Goal: Task Accomplishment & Management: Manage account settings

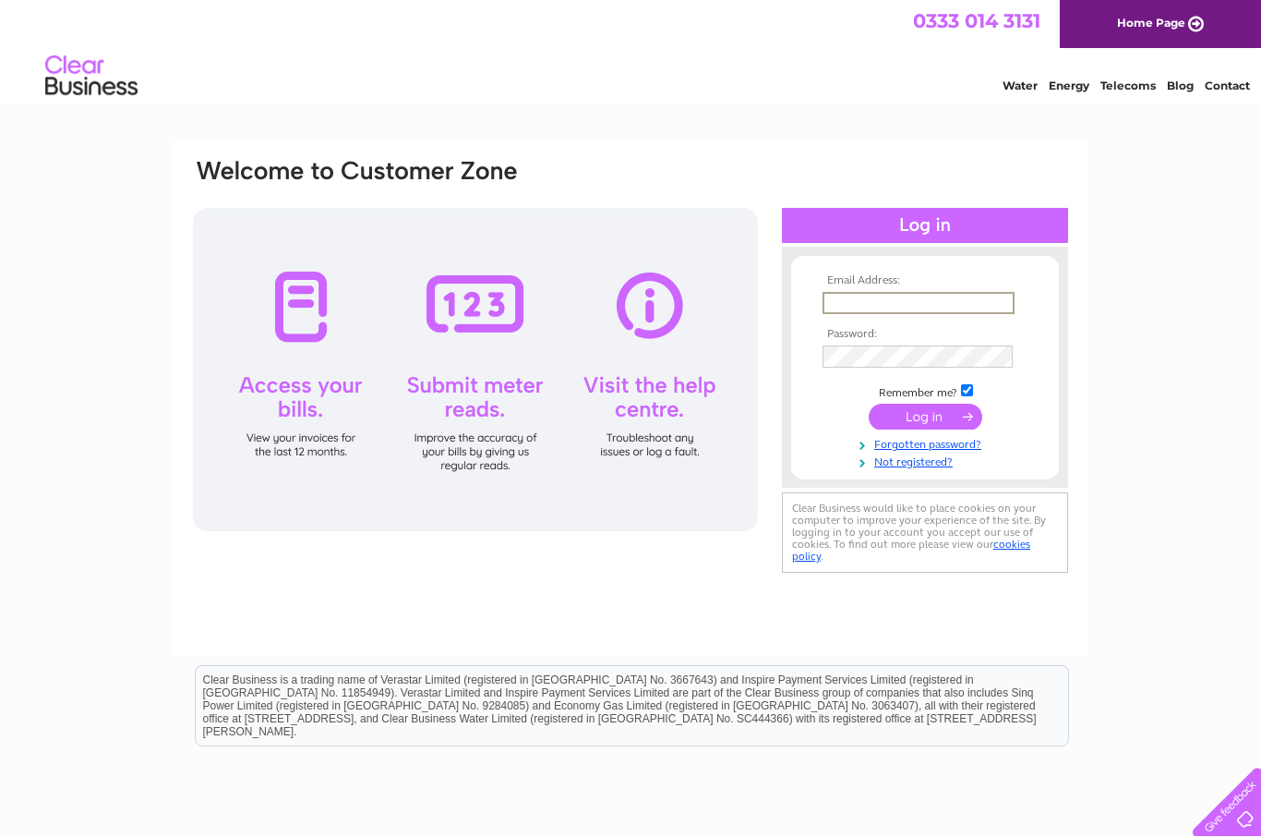
type input "Ricardosalesltd@hotmail.com"
click at [925, 417] on input "submit" at bounding box center [926, 417] width 114 height 26
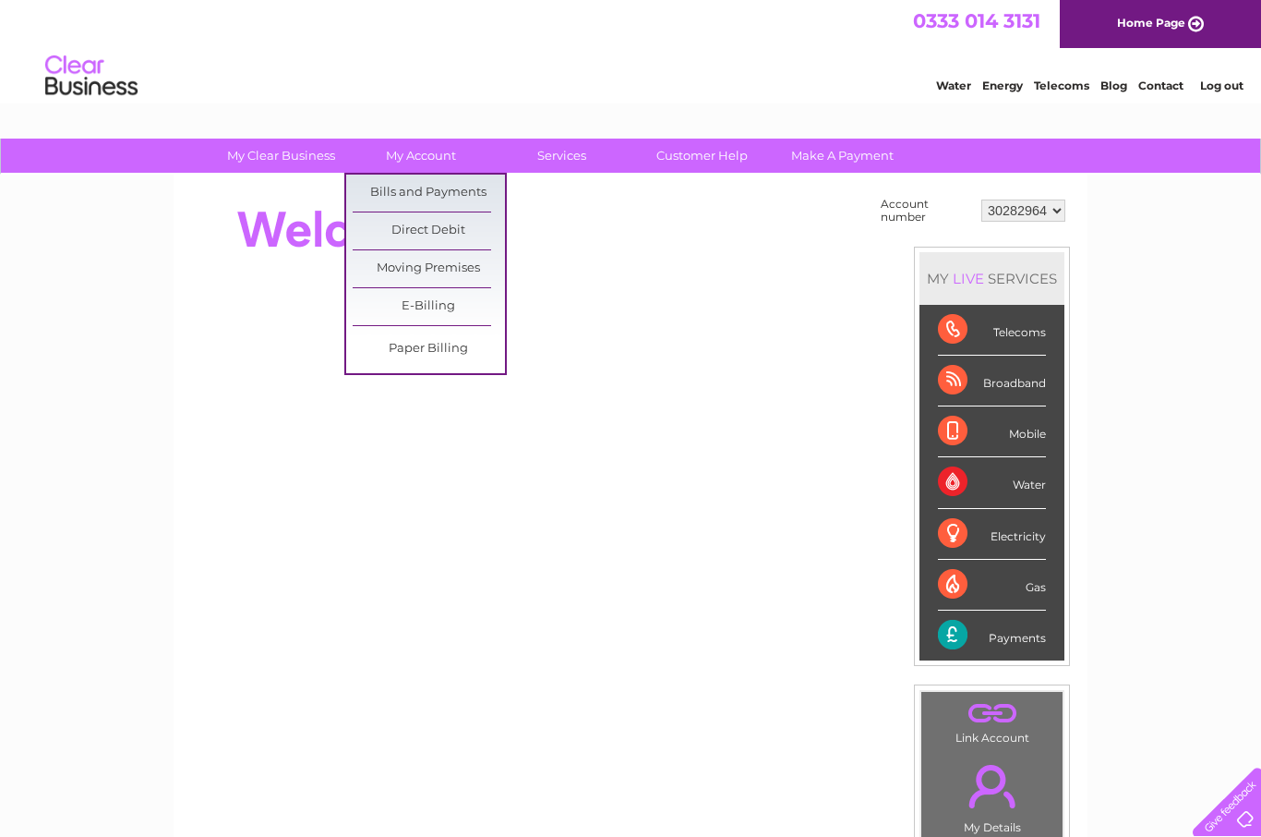
click at [461, 211] on link "Bills and Payments" at bounding box center [429, 193] width 152 height 37
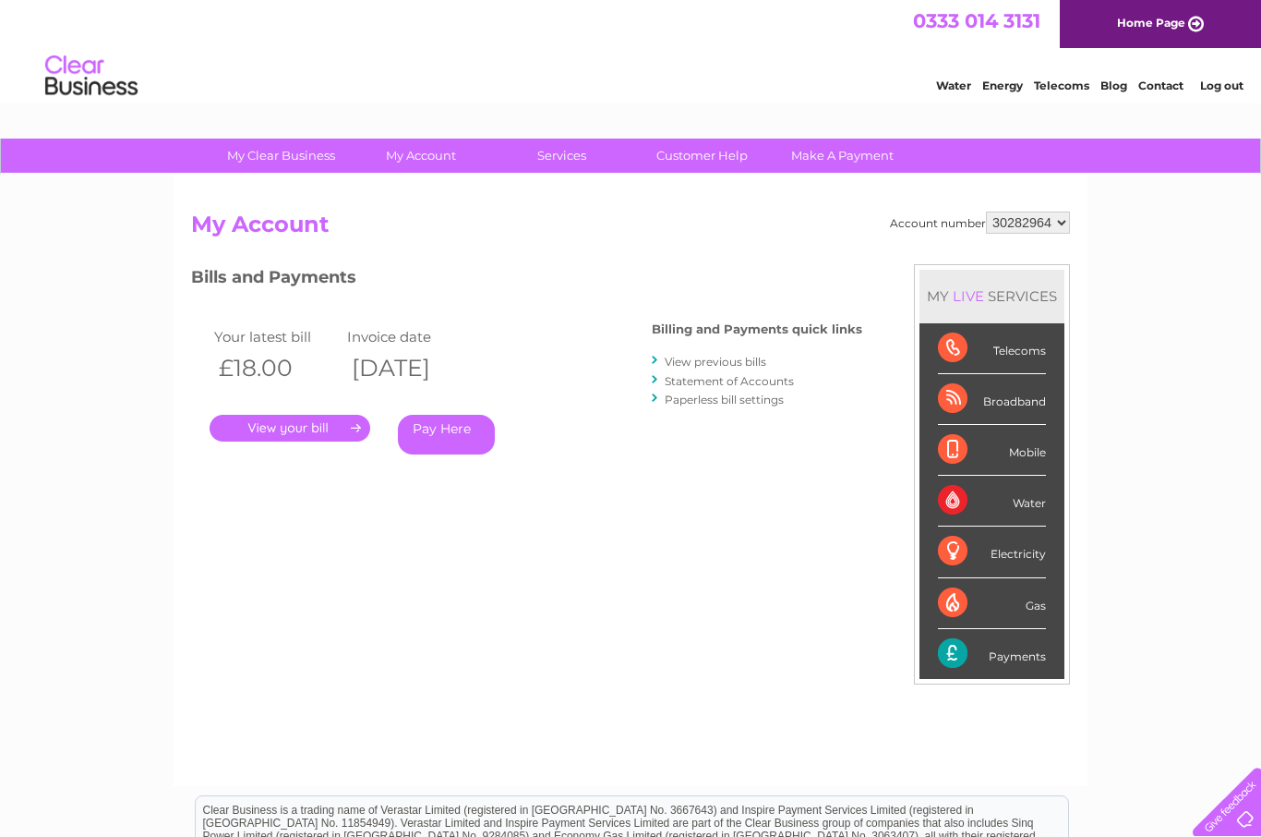
click at [353, 422] on link "." at bounding box center [290, 428] width 161 height 27
